Goal: Task Accomplishment & Management: Manage account settings

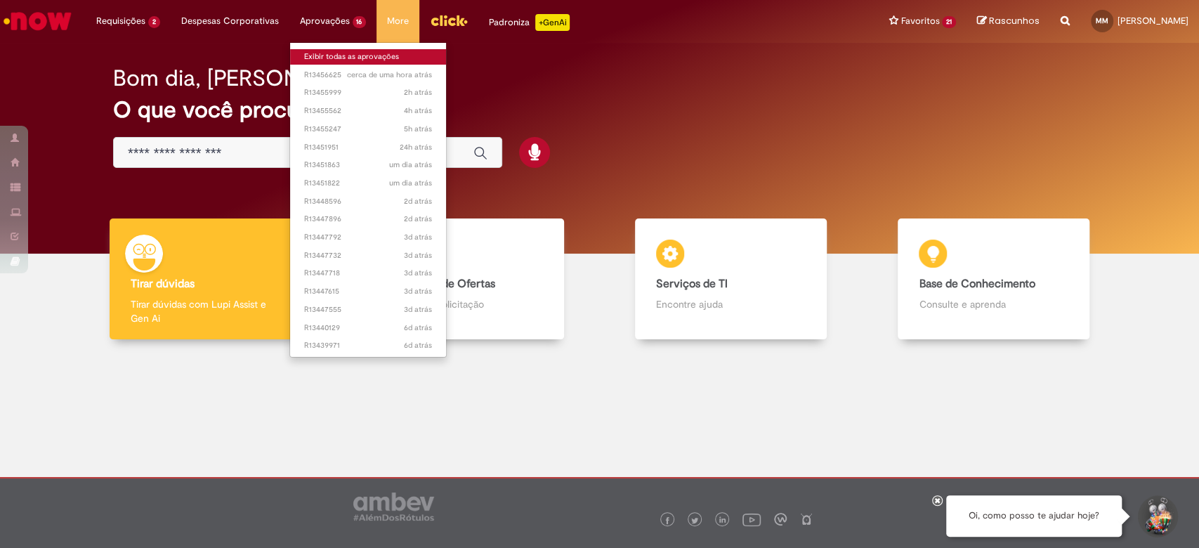
click at [392, 53] on link "Exibir todas as aprovações" at bounding box center [368, 56] width 157 height 15
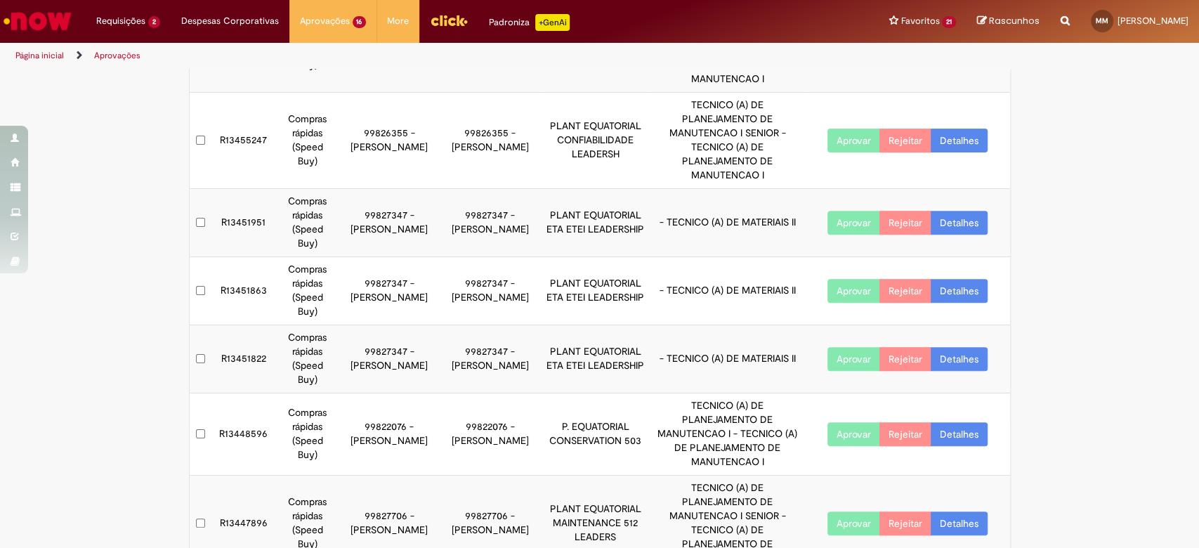
scroll to position [327, 0]
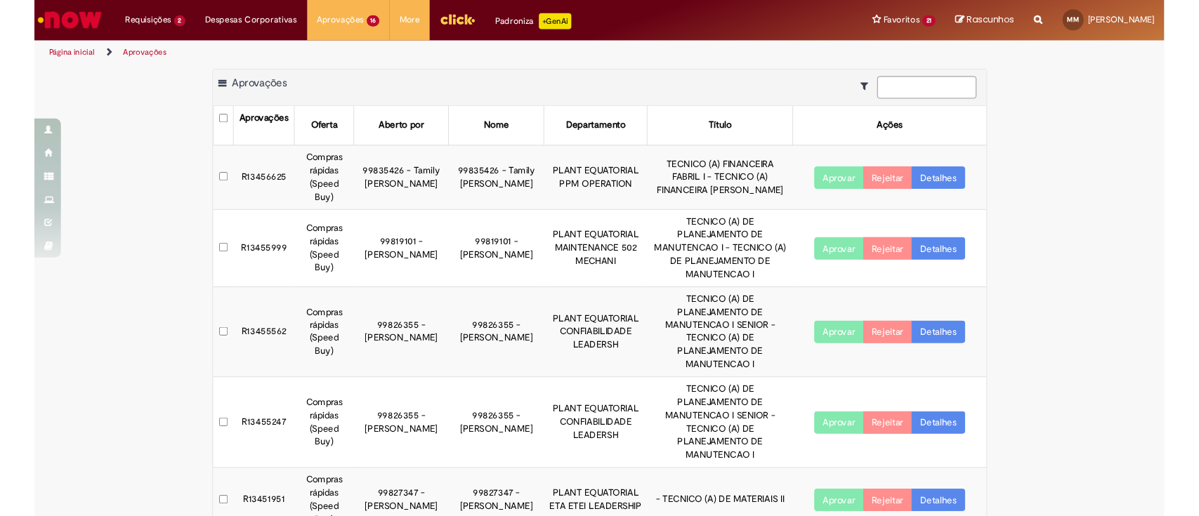
scroll to position [0, 0]
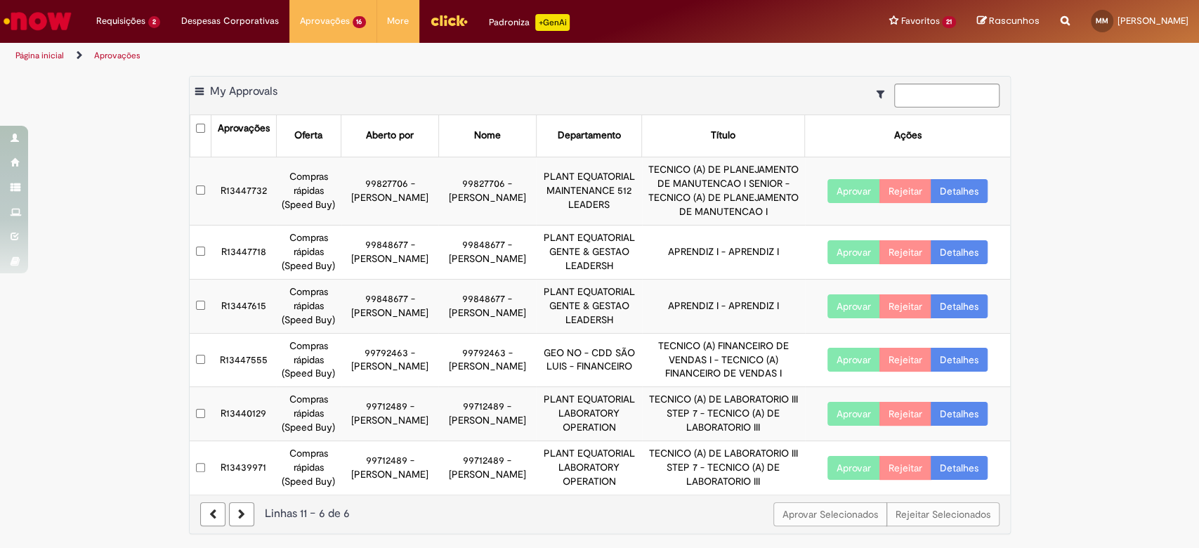
click at [950, 363] on link "Detalhes" at bounding box center [959, 360] width 57 height 24
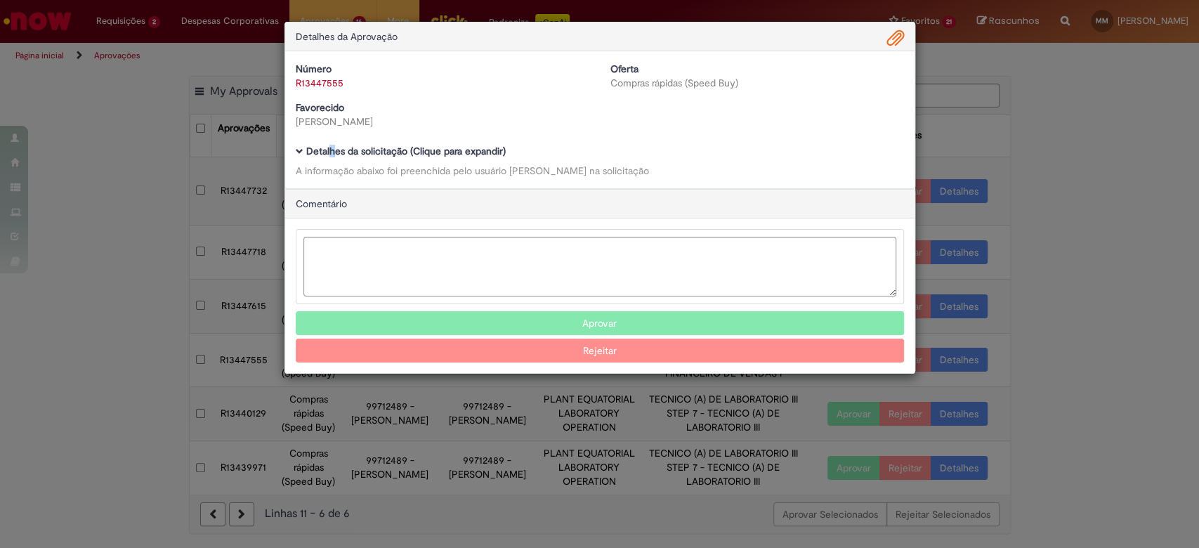
click at [331, 151] on b "Detalhes da solicitação (Clique para expandir)" at bounding box center [405, 151] width 199 height 13
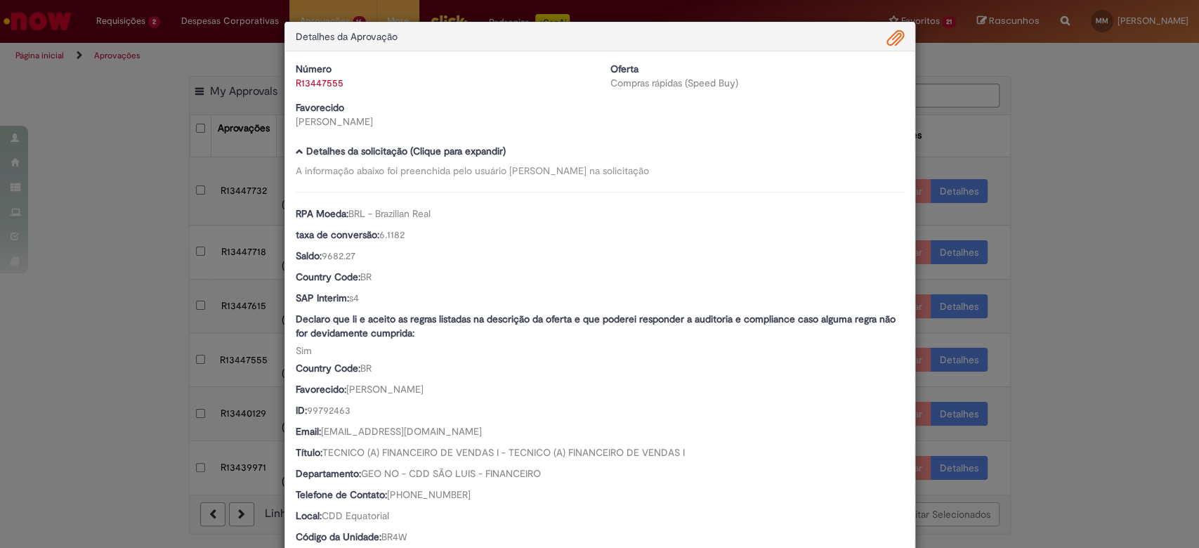
click at [360, 150] on b "Detalhes da solicitação (Clique para expandir)" at bounding box center [405, 151] width 199 height 13
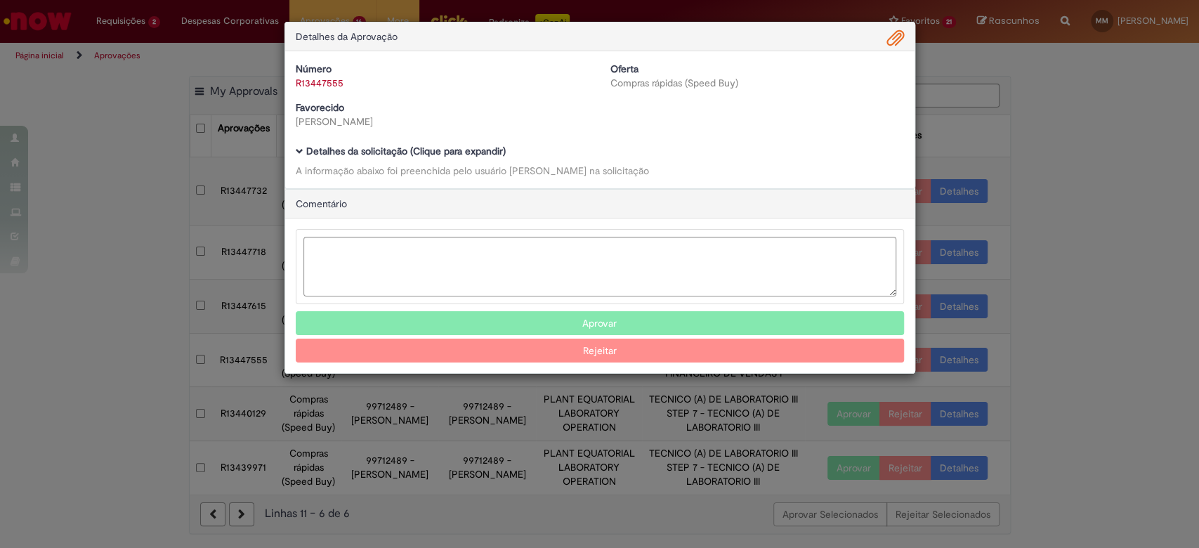
click at [783, 352] on button "Rejeitar" at bounding box center [600, 351] width 608 height 24
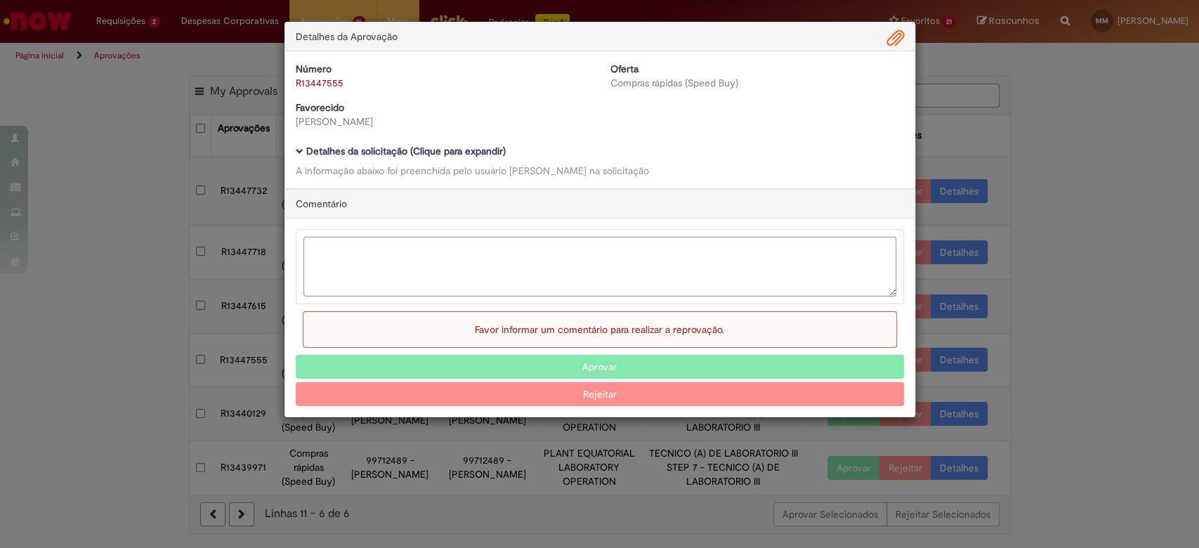
click at [681, 295] on textarea "Ambev Approval Modal" at bounding box center [599, 267] width 593 height 60
type textarea "**********"
click at [593, 394] on button "Rejeitar" at bounding box center [600, 394] width 608 height 24
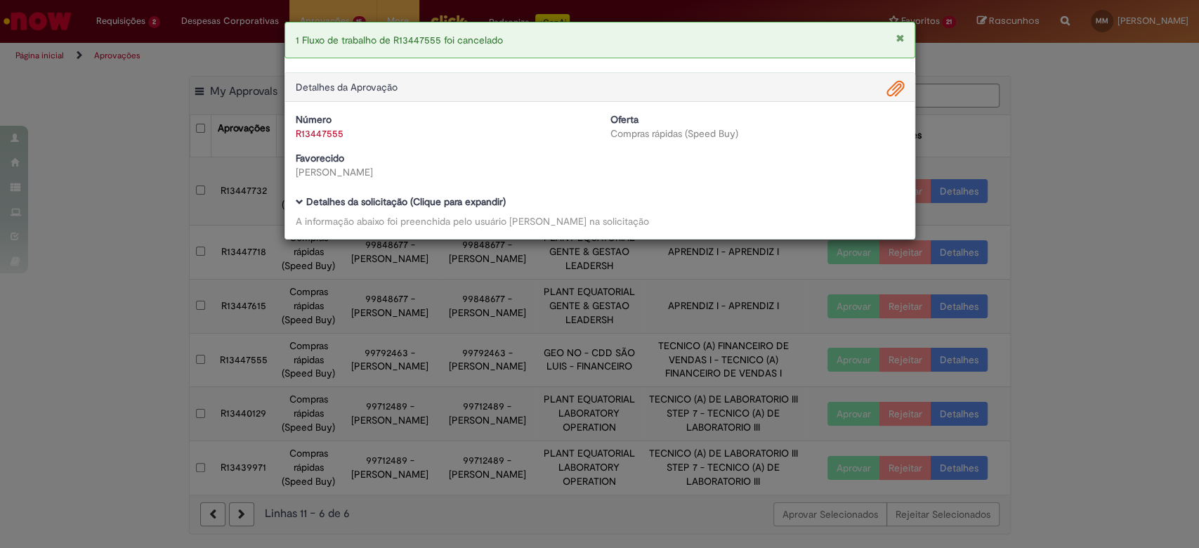
click at [900, 35] on button "Fechar Notificação" at bounding box center [900, 38] width 8 height 10
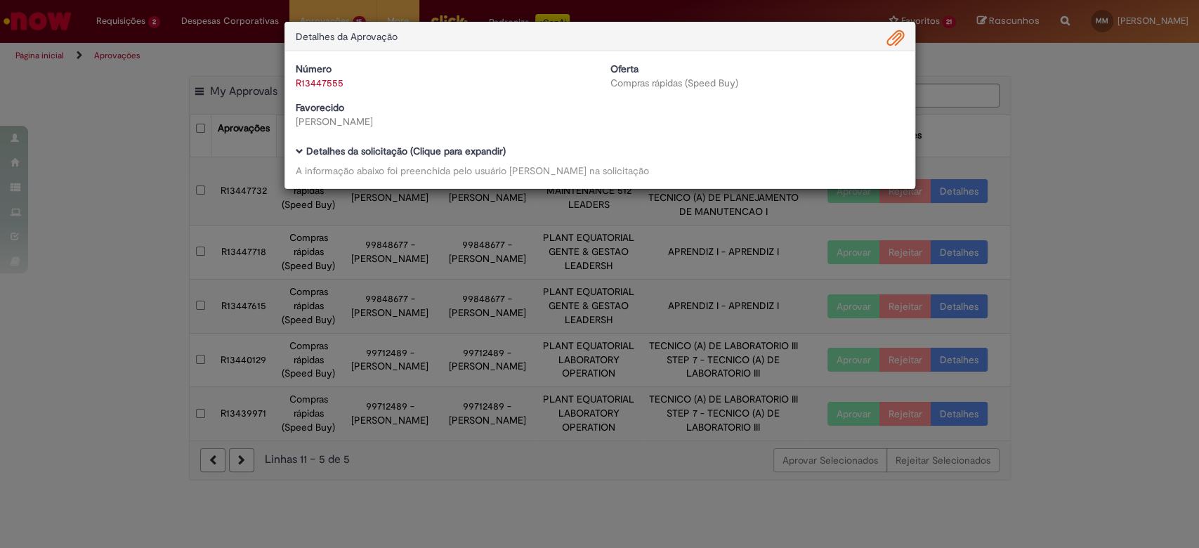
click at [1136, 100] on div "Detalhes da Aprovação Número R13447555 Oferta Compras rápidas (Speed Buy) Favor…" at bounding box center [599, 274] width 1199 height 548
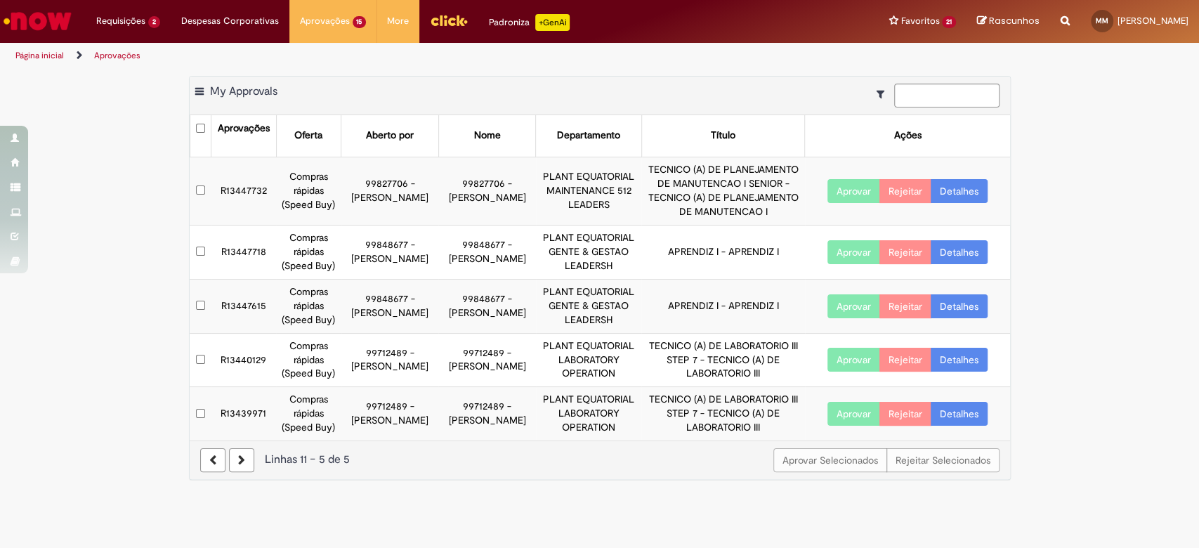
click at [796, 63] on div "Página inicial Aprovações" at bounding box center [399, 56] width 799 height 26
